Goal: Check status: Check status

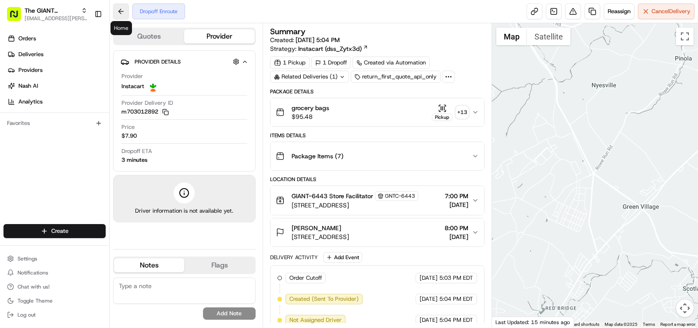
click at [118, 13] on button at bounding box center [121, 12] width 16 height 16
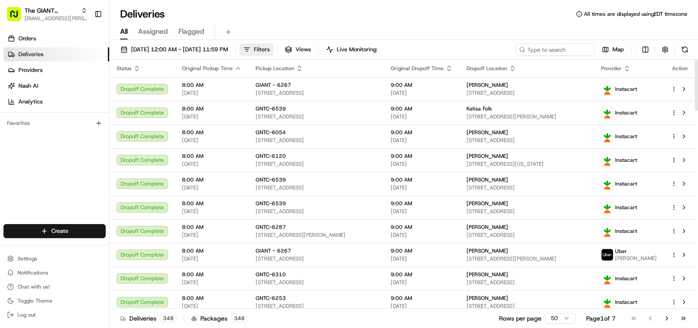
click at [270, 50] on span "Filters" at bounding box center [262, 50] width 16 height 8
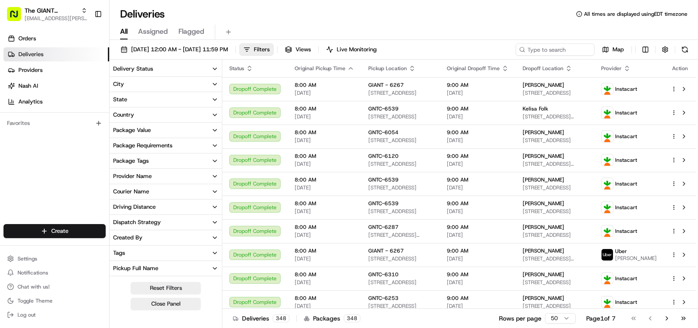
click at [121, 80] on button "City" at bounding box center [166, 84] width 112 height 15
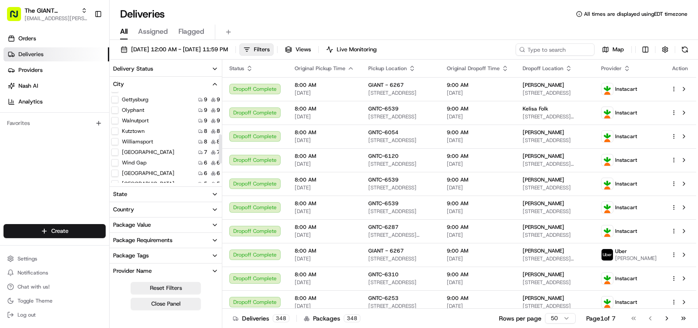
scroll to position [175, 0]
click at [116, 141] on button "[GEOGRAPHIC_DATA]" at bounding box center [114, 139] width 7 height 7
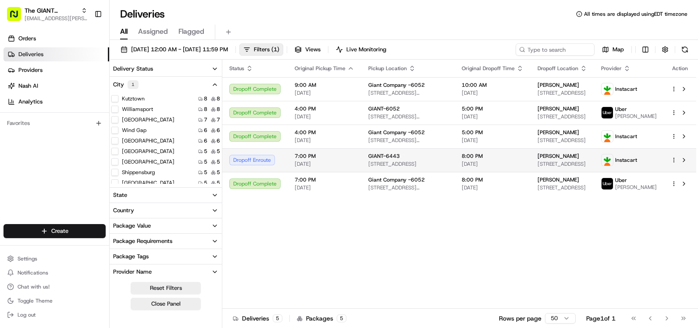
click at [412, 160] on div "GIANT-6443" at bounding box center [407, 156] width 79 height 7
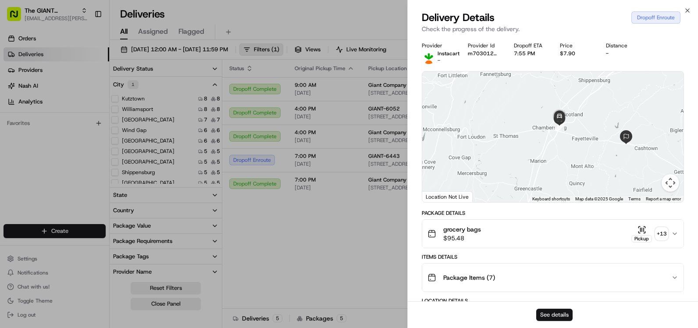
click at [555, 314] on button "See details" at bounding box center [554, 315] width 36 height 12
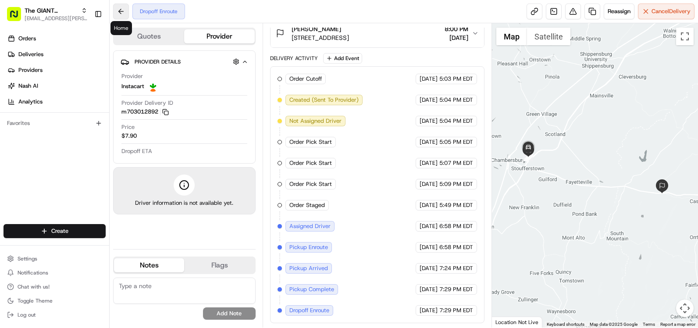
click at [115, 12] on button at bounding box center [121, 12] width 16 height 16
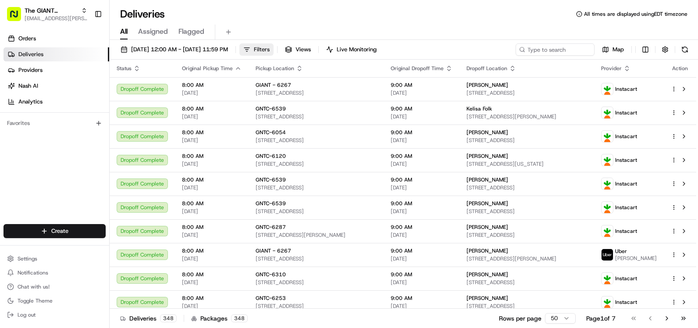
click at [270, 47] on span "Filters" at bounding box center [262, 50] width 16 height 8
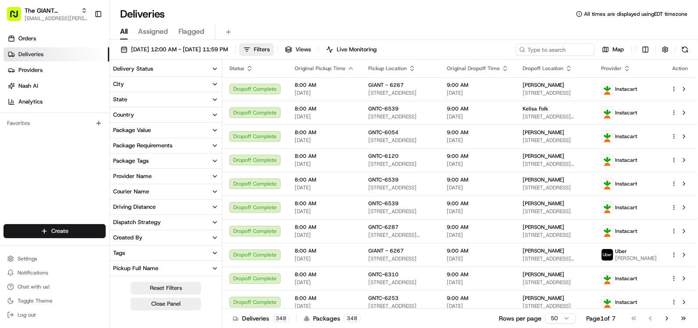
click at [138, 82] on button "City" at bounding box center [166, 84] width 112 height 15
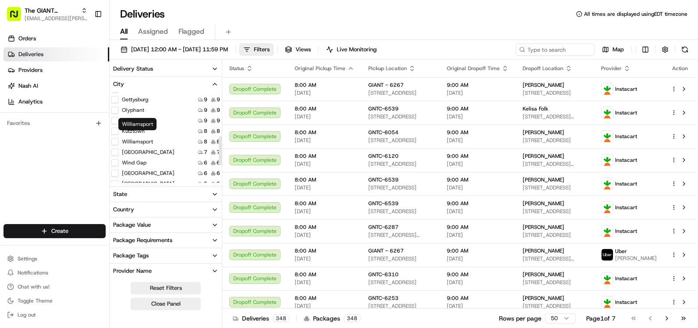
scroll to position [175, 0]
click at [116, 140] on button "[GEOGRAPHIC_DATA]" at bounding box center [114, 139] width 7 height 7
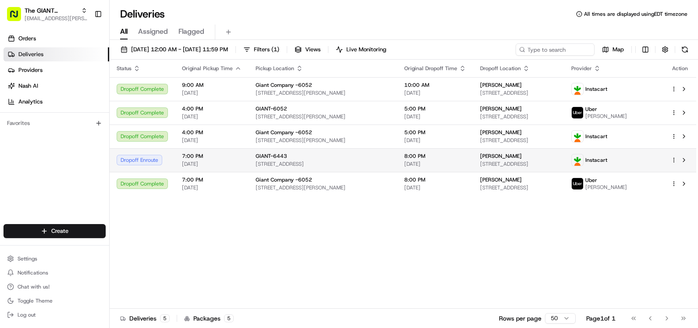
click at [524, 160] on span "[STREET_ADDRESS]" at bounding box center [518, 163] width 77 height 7
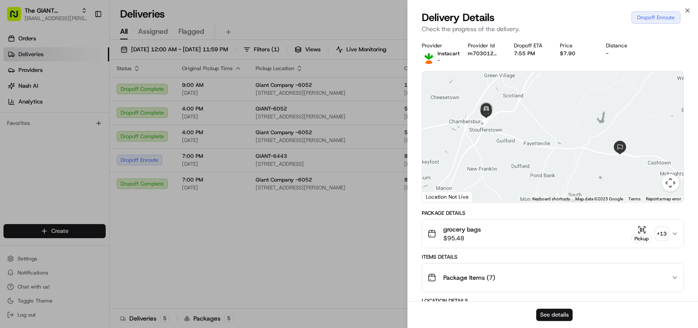
click at [563, 313] on button "See details" at bounding box center [554, 315] width 36 height 12
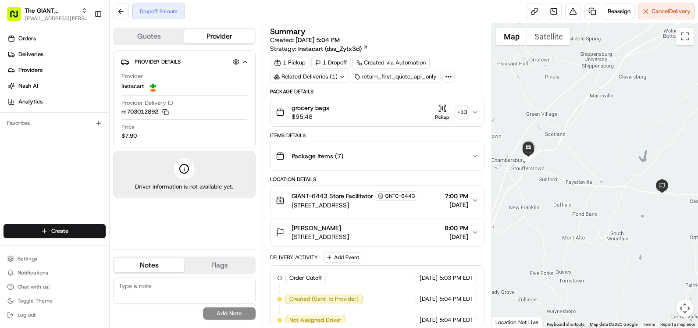
click at [291, 62] on div "1 Pickup" at bounding box center [289, 63] width 39 height 12
click at [333, 63] on div "1 Dropoff" at bounding box center [330, 63] width 39 height 12
click at [402, 64] on div "Created via Automation" at bounding box center [390, 63] width 77 height 12
click at [189, 294] on textarea at bounding box center [184, 290] width 142 height 26
click at [227, 267] on button "Flags" at bounding box center [219, 265] width 70 height 14
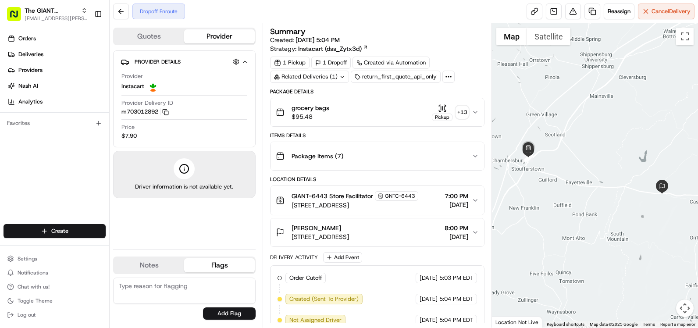
click at [210, 285] on textarea at bounding box center [184, 290] width 142 height 26
click at [210, 170] on div "Driver information is not available yet." at bounding box center [184, 174] width 142 height 47
click at [186, 166] on icon at bounding box center [184, 169] width 11 height 11
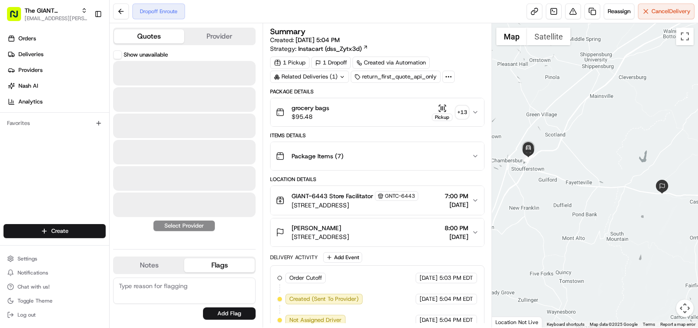
click at [173, 40] on button "Quotes" at bounding box center [149, 36] width 70 height 14
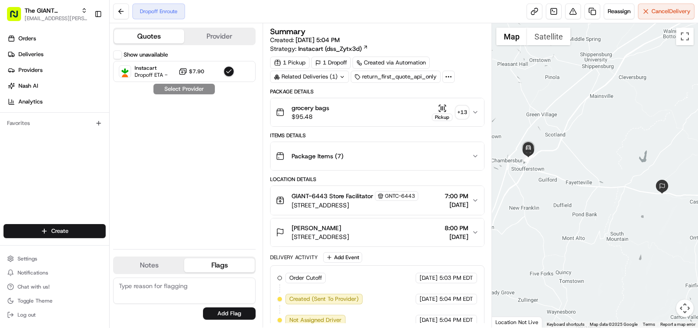
click at [327, 113] on span "$95.48" at bounding box center [311, 116] width 38 height 9
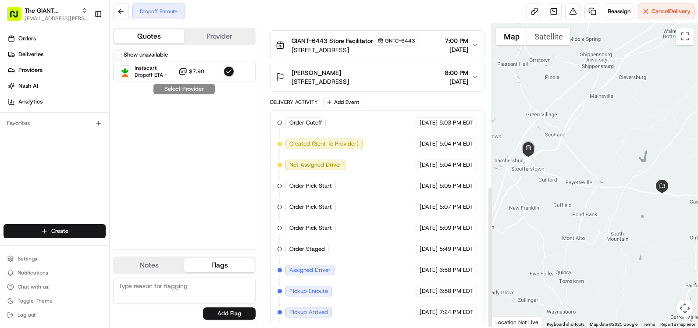
scroll to position [350, 0]
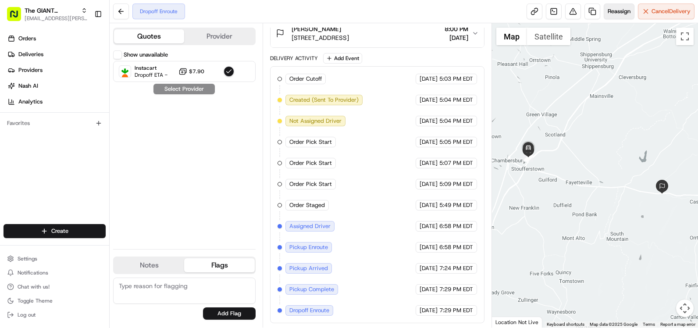
click at [619, 13] on span "Reassign" at bounding box center [619, 11] width 23 height 8
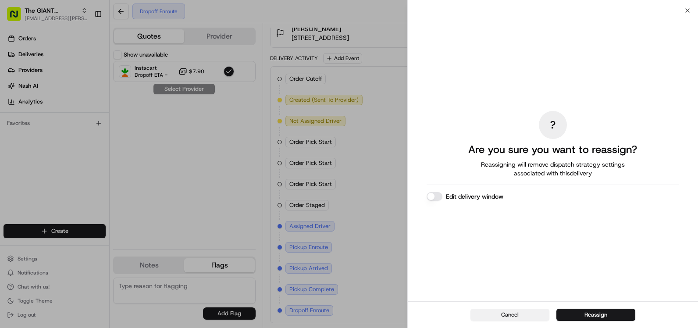
click at [515, 316] on button "Cancel" at bounding box center [509, 315] width 79 height 12
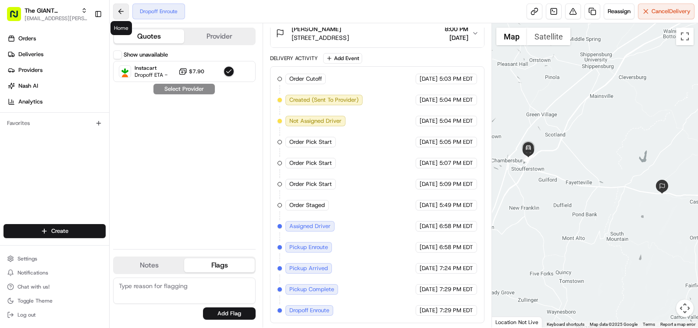
click at [122, 12] on button at bounding box center [121, 12] width 16 height 16
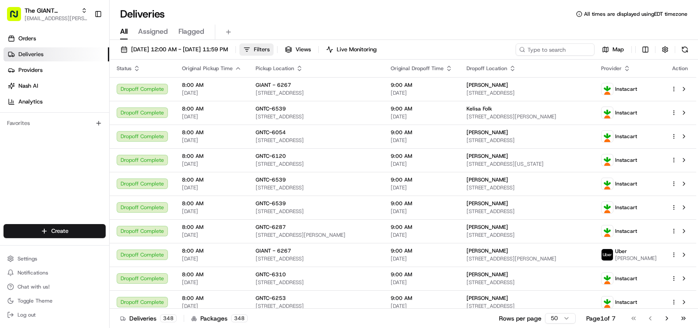
click at [270, 52] on span "Filters" at bounding box center [262, 50] width 16 height 8
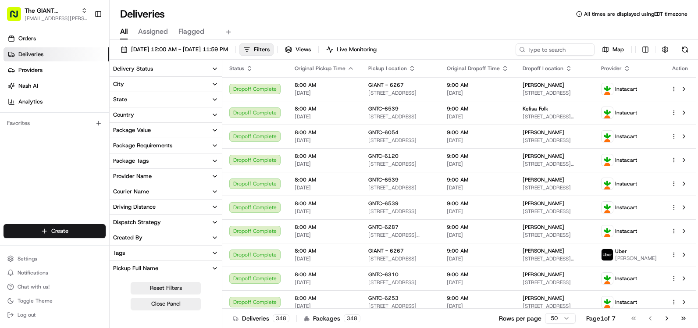
click at [127, 85] on button "City" at bounding box center [166, 84] width 112 height 15
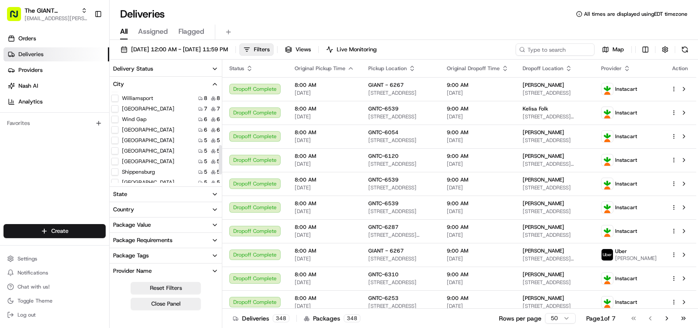
scroll to position [175, 0]
click at [115, 139] on button "[GEOGRAPHIC_DATA]" at bounding box center [114, 139] width 7 height 7
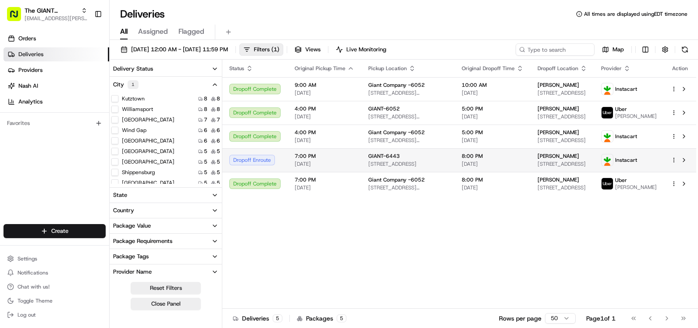
click at [304, 167] on span "[DATE]" at bounding box center [325, 163] width 60 height 7
